Goal: Navigation & Orientation: Find specific page/section

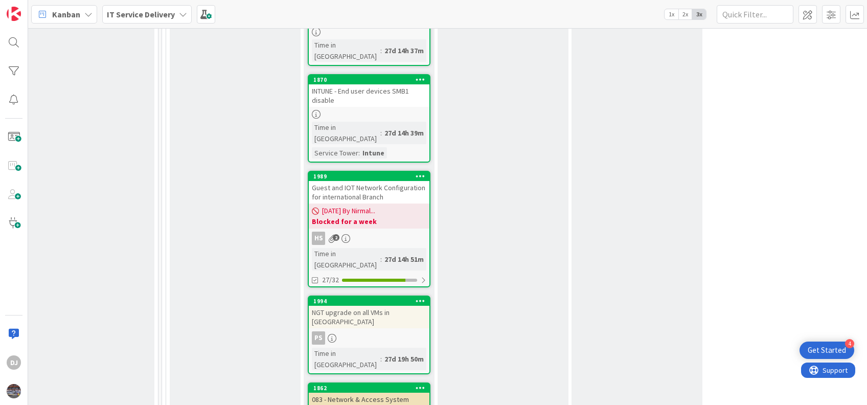
scroll to position [969, 548]
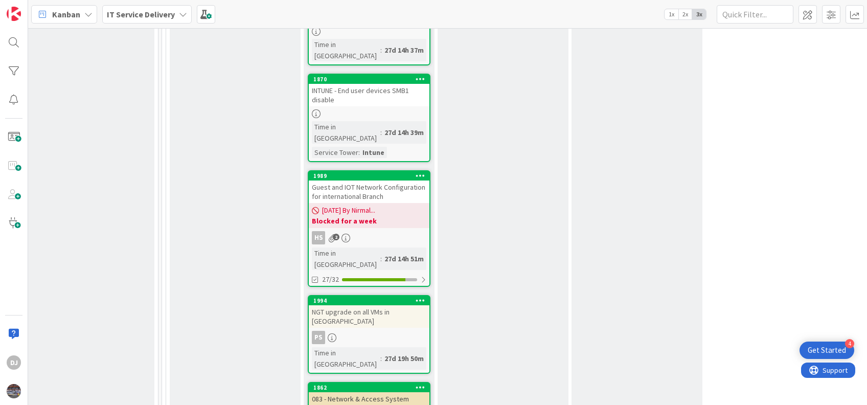
click at [390, 180] on div "Guest and IOT Network Configuration for international Branch" at bounding box center [369, 191] width 121 height 22
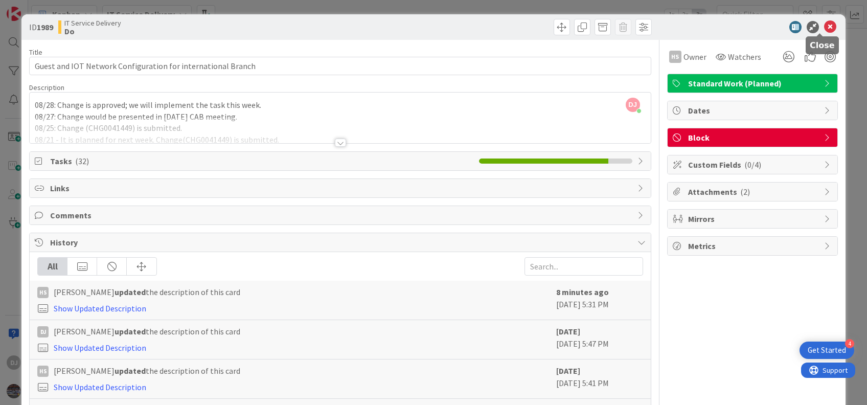
click at [824, 21] on icon at bounding box center [830, 27] width 12 height 12
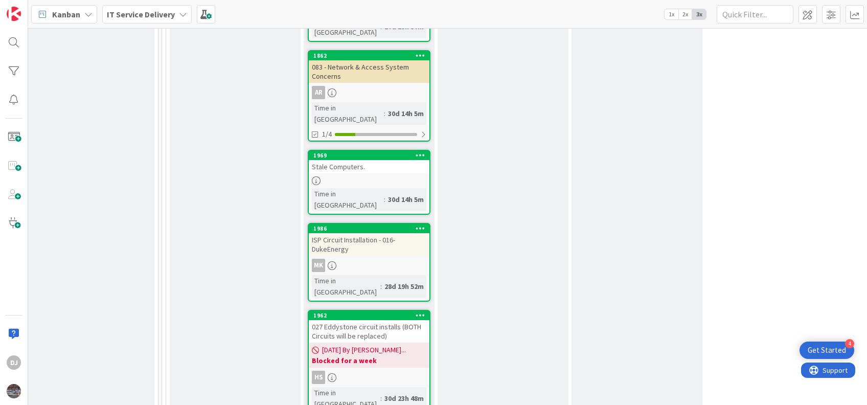
scroll to position [1304, 548]
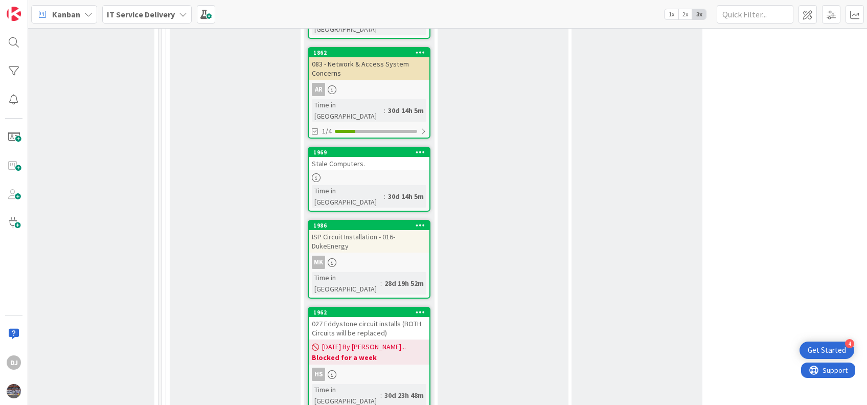
click at [371, 317] on div "027 Eddystone circuit installs (BOTH Circuits will be replaced)" at bounding box center [369, 328] width 121 height 22
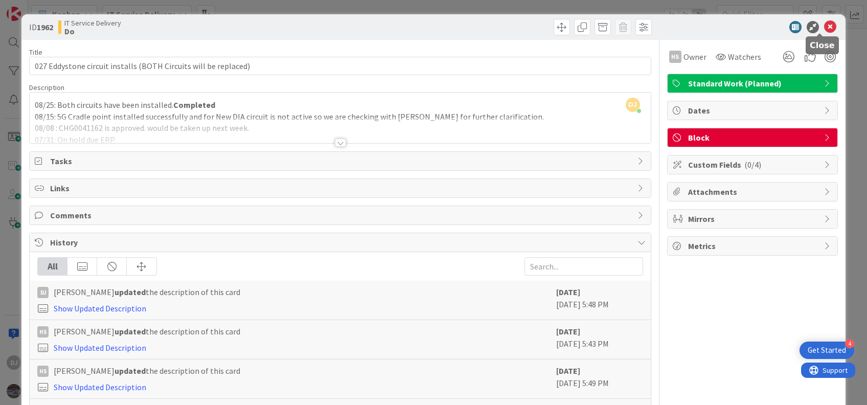
click at [824, 24] on icon at bounding box center [830, 27] width 12 height 12
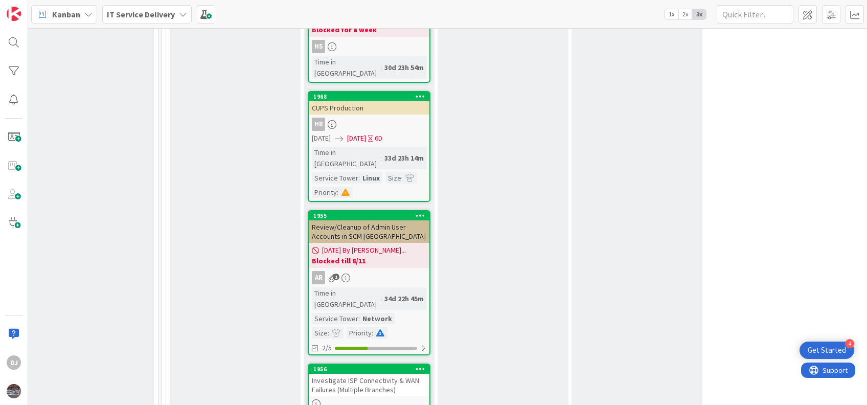
scroll to position [1633, 548]
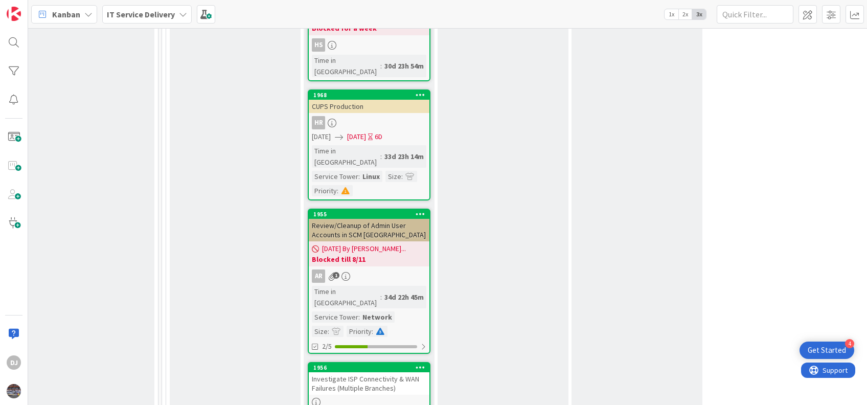
click at [353, 372] on div "Investigate ISP Connectivity & WAN Failures (Multiple Branches)" at bounding box center [369, 383] width 121 height 22
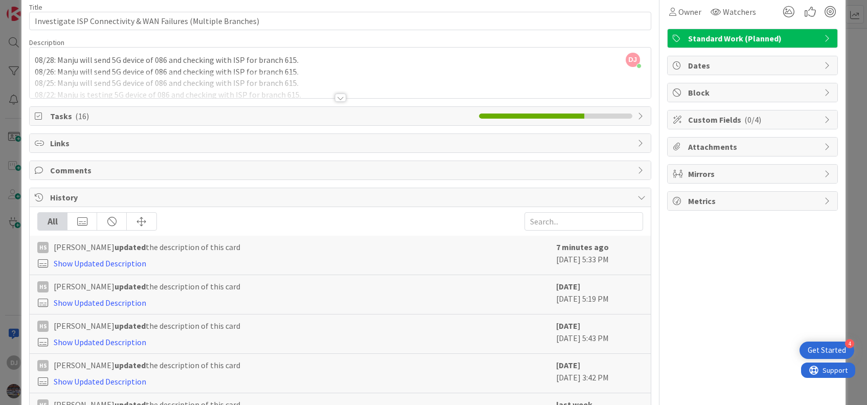
scroll to position [45, 0]
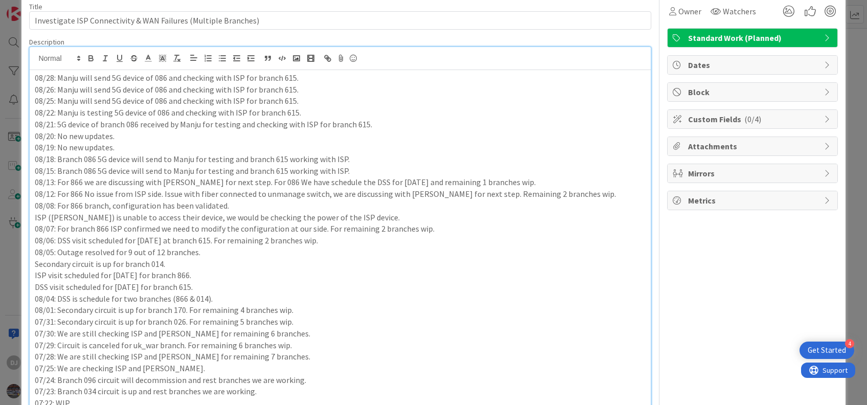
click at [317, 70] on div "08/28: Manju will send 5G device of 086 and checking with ISP for branch 615. 0…" at bounding box center [340, 389] width 620 height 639
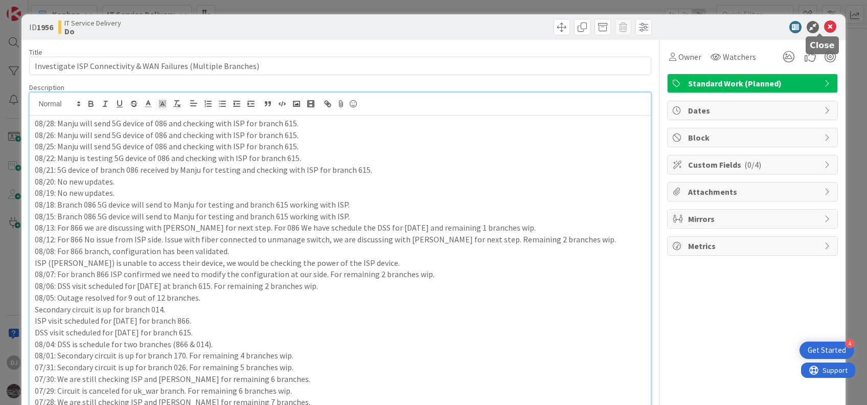
click at [824, 24] on icon at bounding box center [830, 27] width 12 height 12
